Goal: Navigation & Orientation: Go to known website

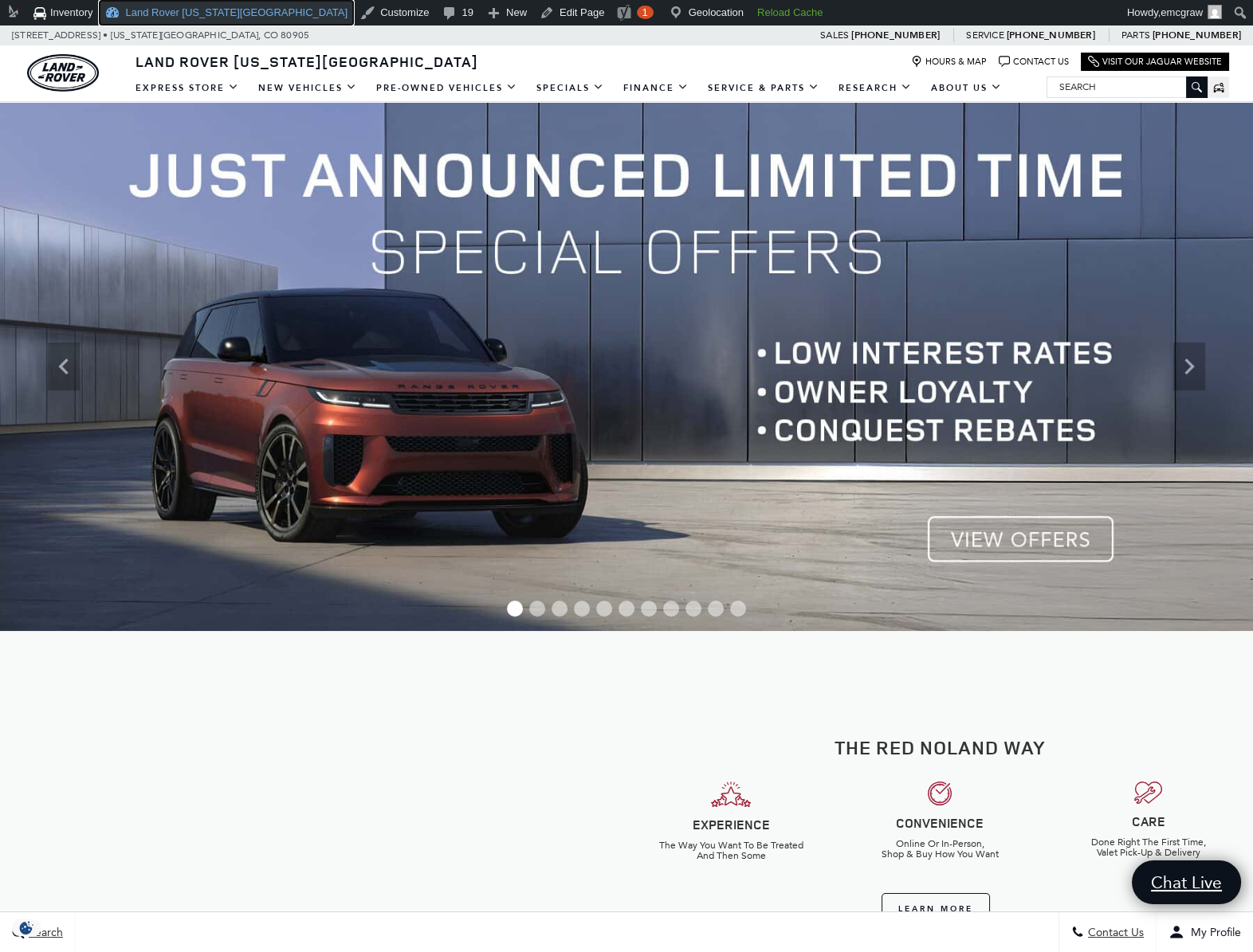
click at [144, 4] on link "Land Rover [US_STATE][GEOGRAPHIC_DATA]" at bounding box center [226, 12] width 255 height 26
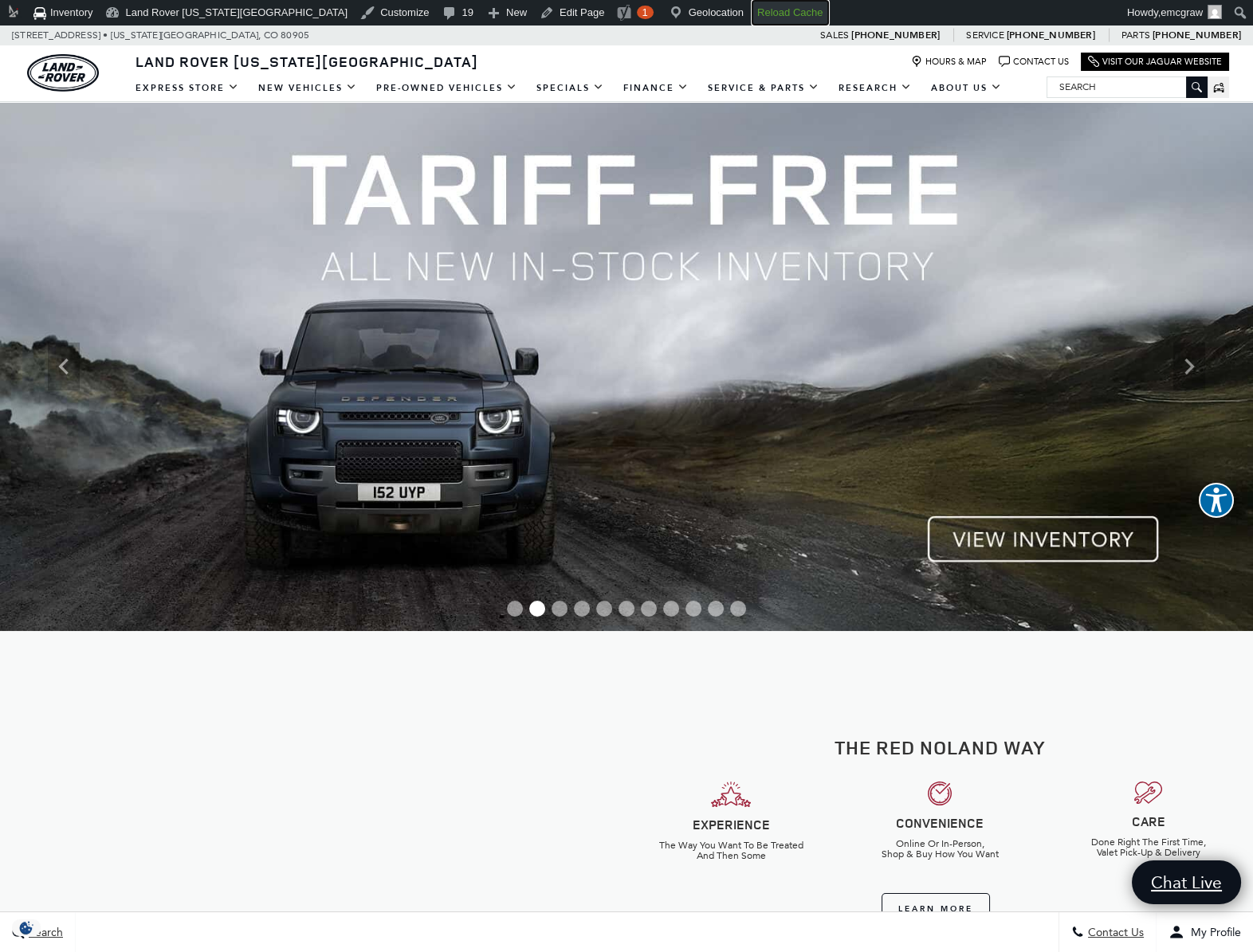
click at [757, 10] on strong "Reload Cache" at bounding box center [790, 12] width 66 height 12
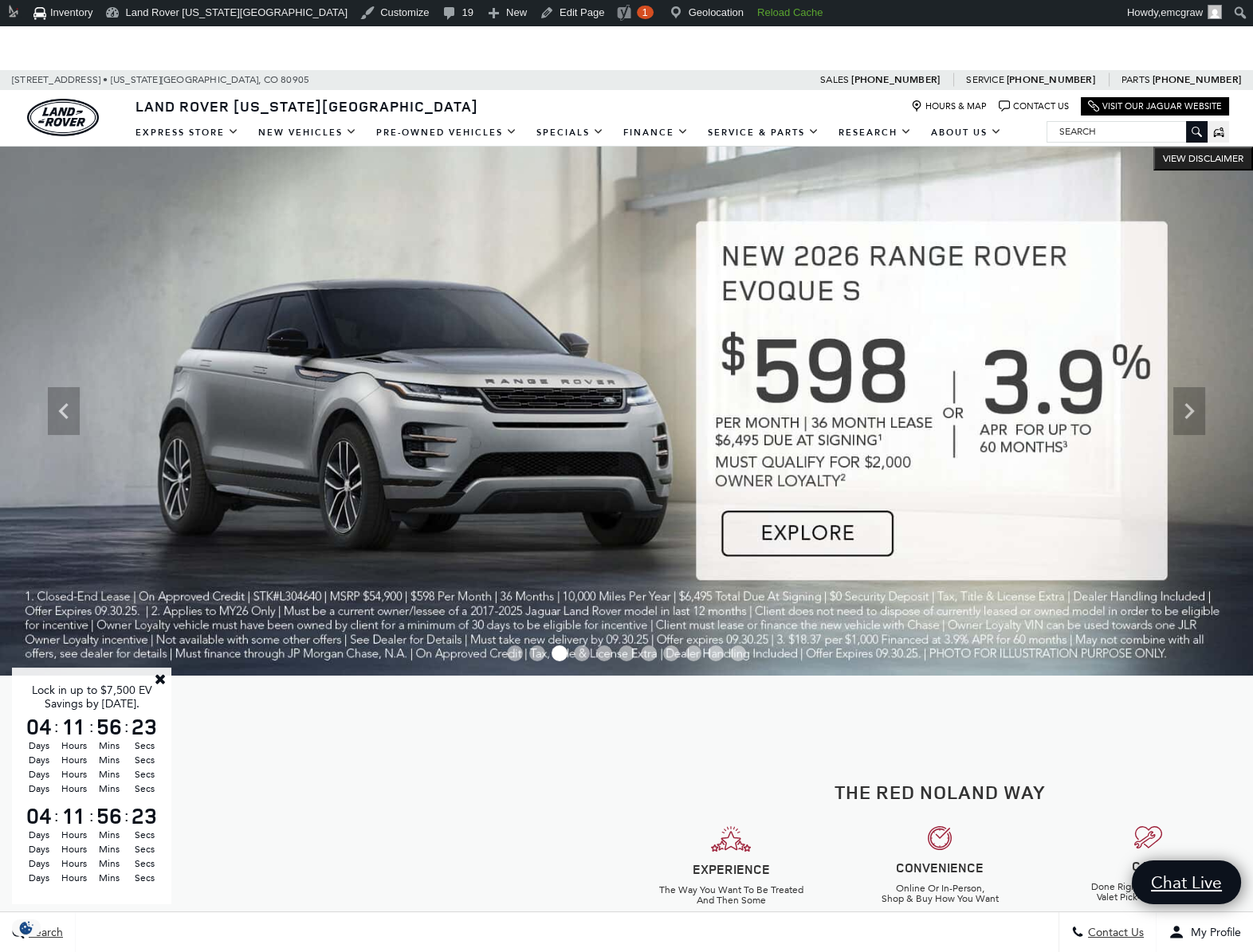
click at [163, 682] on link "Close" at bounding box center [161, 678] width 14 height 14
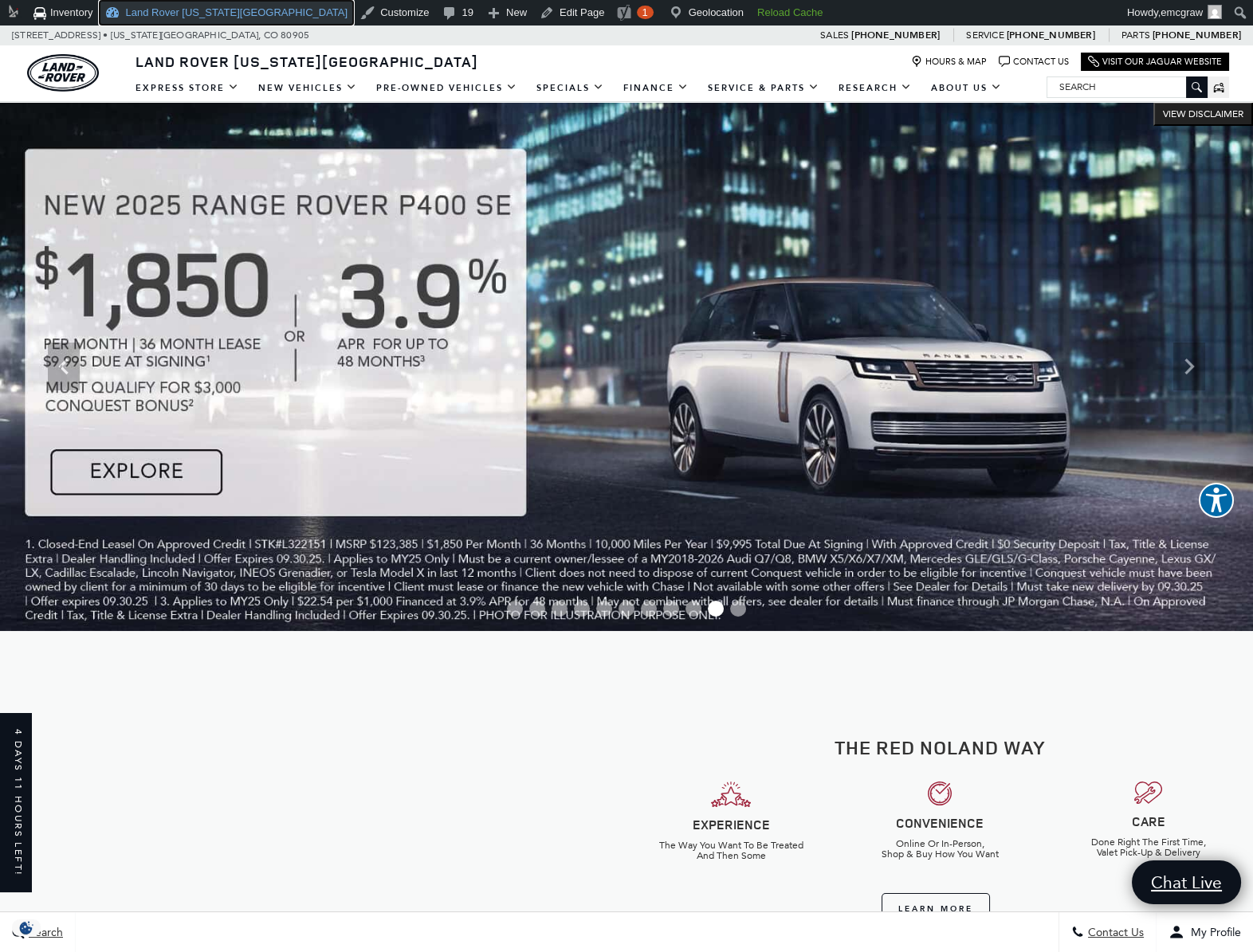
click at [167, 18] on link "Land Rover [US_STATE][GEOGRAPHIC_DATA]" at bounding box center [226, 12] width 255 height 26
